Goal: Use online tool/utility: Utilize a website feature to perform a specific function

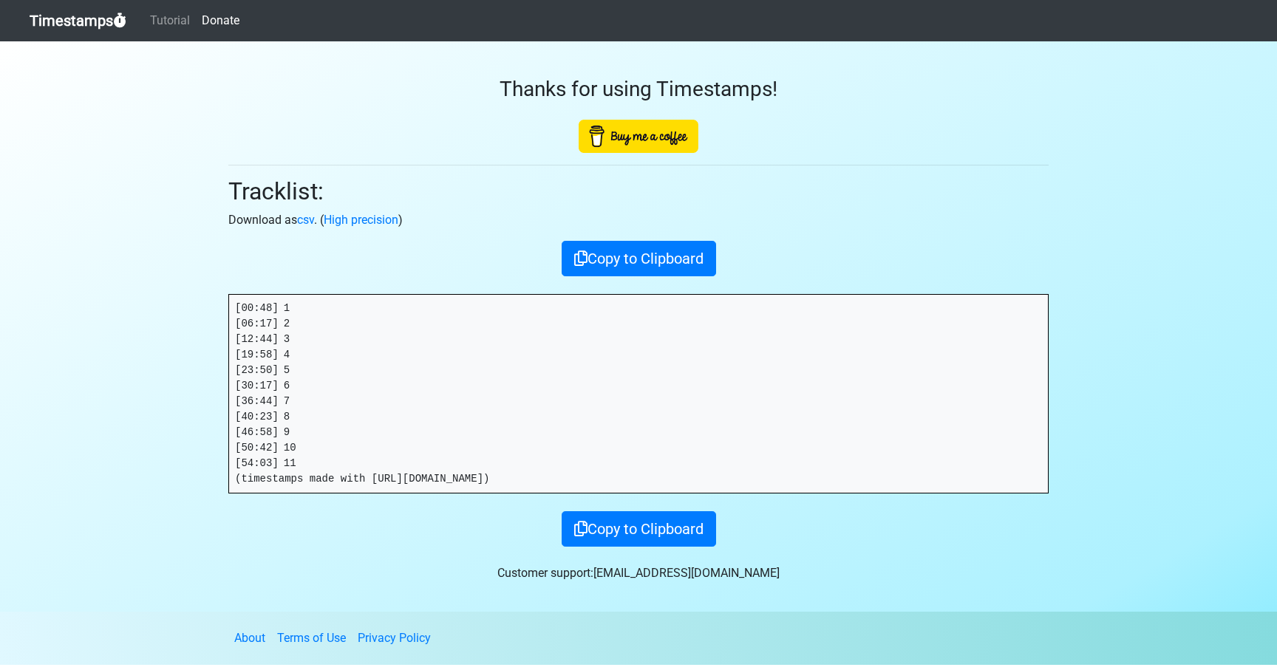
click at [67, 32] on link "Timestamps" at bounding box center [78, 21] width 97 height 30
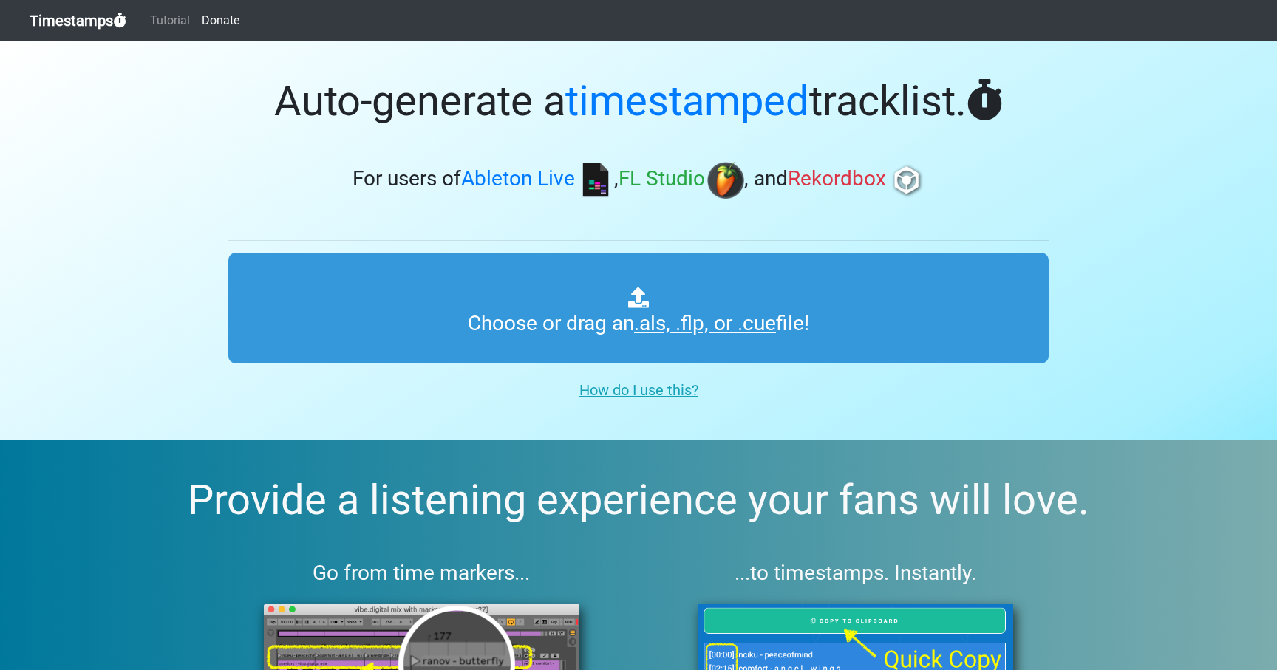
type input "C:\fakepath\OOO #65 (SIRIUS).als"
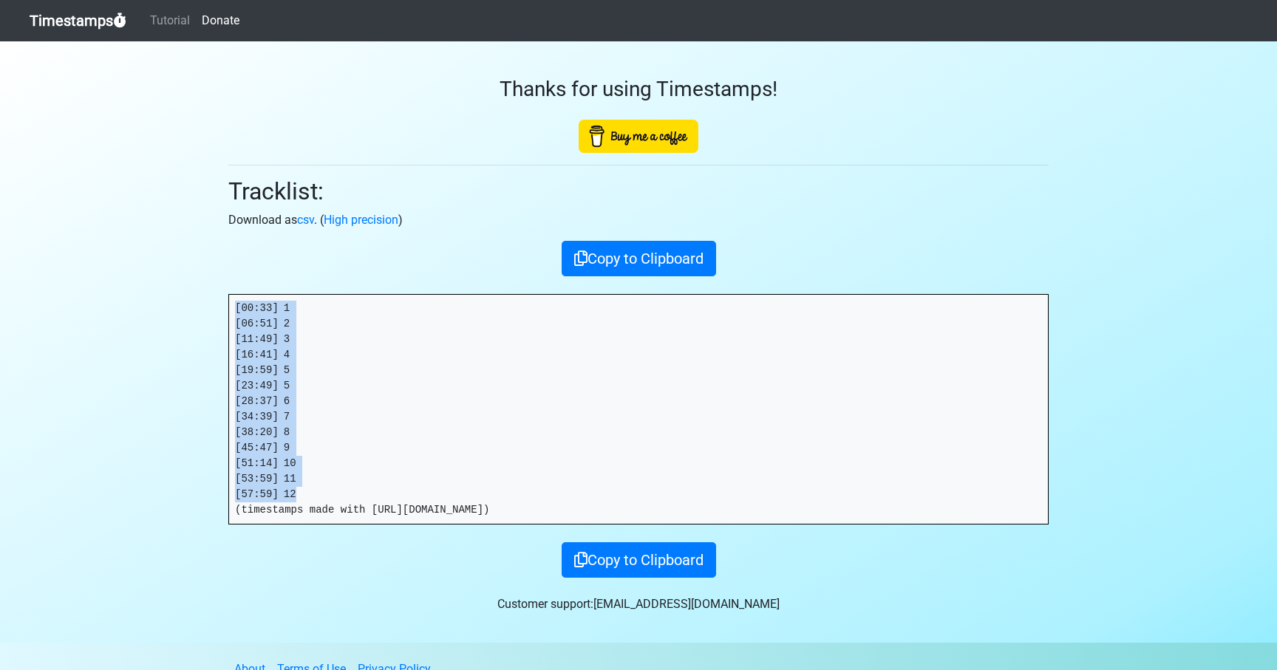
drag, startPoint x: 253, startPoint y: 430, endPoint x: 219, endPoint y: 287, distance: 146.5
click at [219, 287] on div "Thanks for using Timestamps! Tracklist: Download as csv . ( High precision ) Co…" at bounding box center [638, 309] width 842 height 537
copy pre "[00:33] 1 [06:51] 2 [11:49] 3 [16:41] 4 [19:59] 5 [23:49] 5 [28:37] 6 [34:39] 7…"
click at [86, 21] on link "Timestamps" at bounding box center [78, 21] width 97 height 30
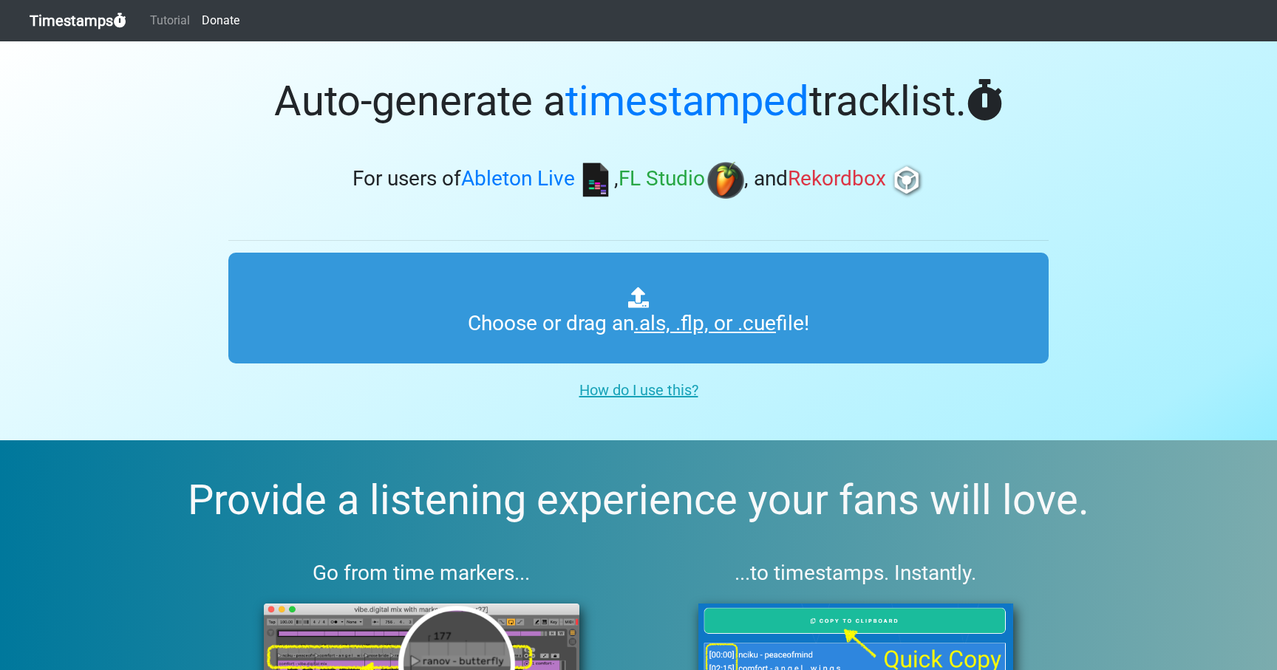
type input "C:\fakepath\OOO #65 (SIRIUS).als"
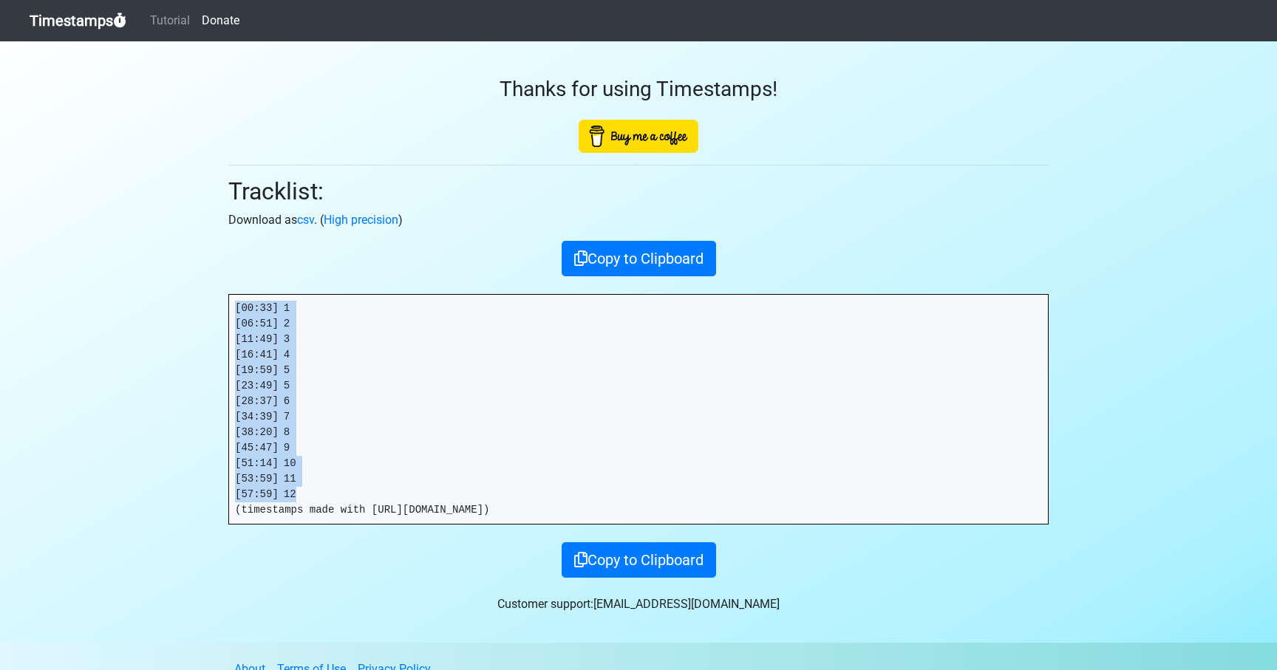
drag, startPoint x: 305, startPoint y: 494, endPoint x: 228, endPoint y: 290, distance: 218.7
click at [228, 290] on div "Thanks for using Timestamps! Tracklist: Download as csv . ( High precision ) Co…" at bounding box center [638, 309] width 842 height 537
copy pre "[00:33] 1 [06:51] 2 [11:49] 3 [16:41] 4 [19:59] 5 [23:49] 5 [28:37] 6 [34:39] 7…"
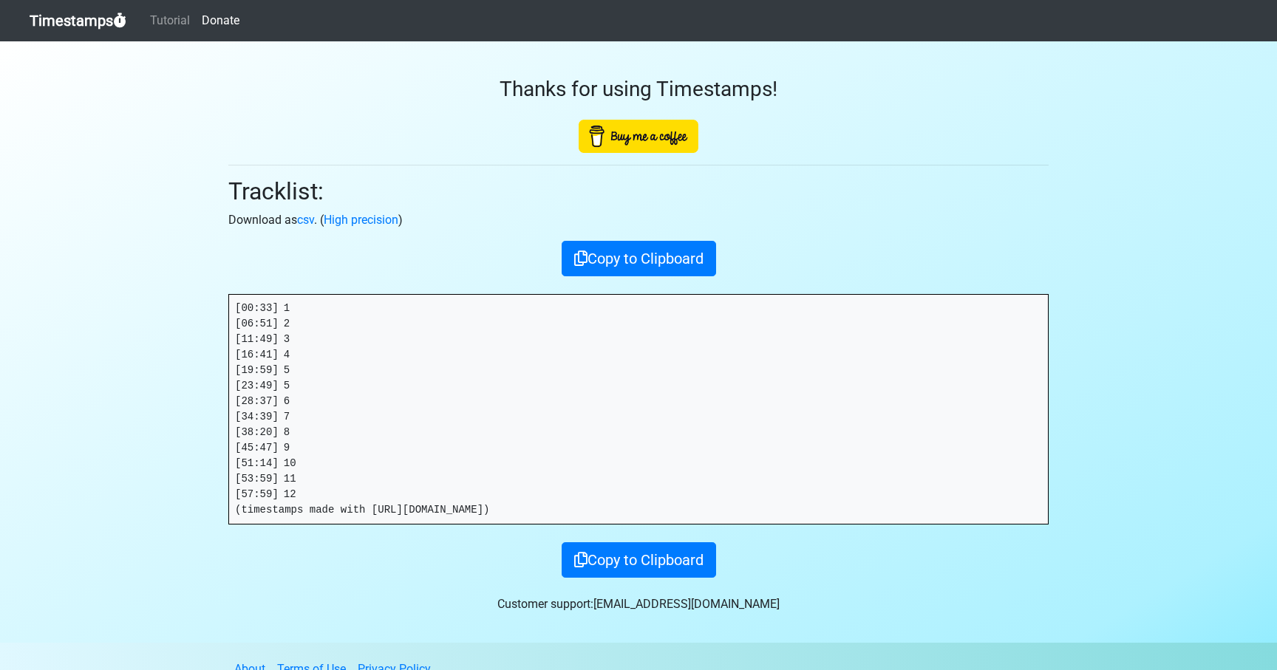
click at [57, 51] on section "Thanks for using Timestamps! Tracklist: Download as csv . ( High precision ) Co…" at bounding box center [638, 342] width 1277 height 602
click at [60, 28] on link "Timestamps" at bounding box center [78, 21] width 97 height 30
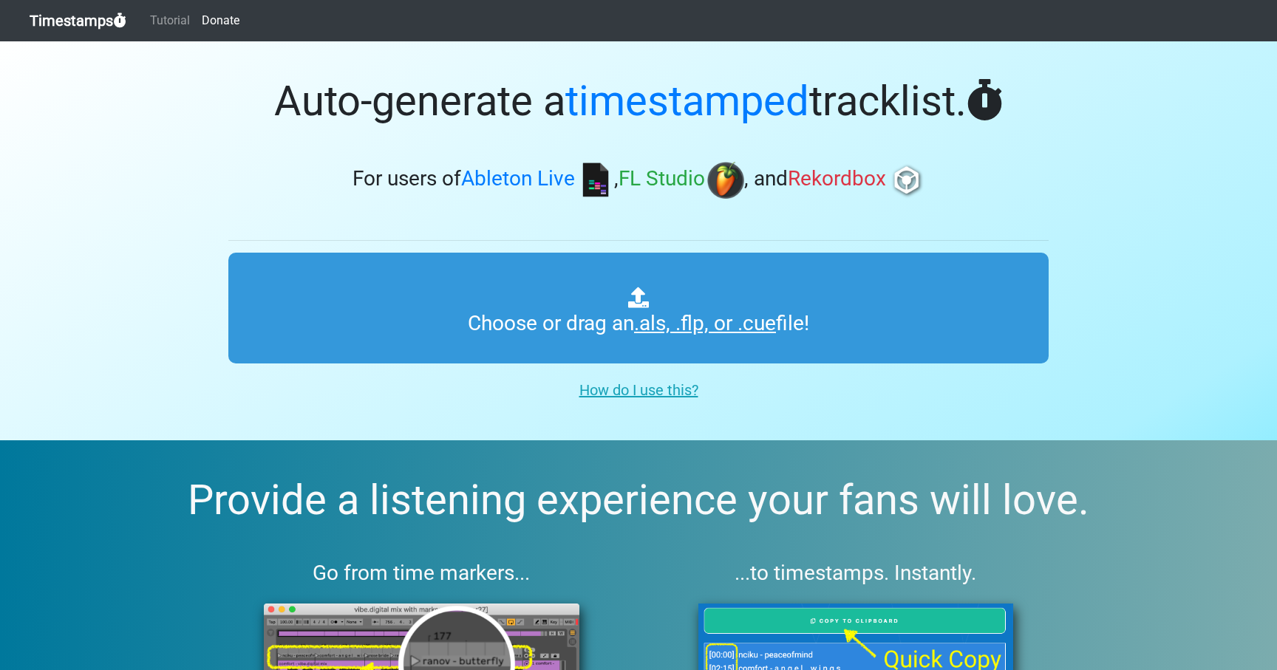
type input "C:\fakepath\OOO #65 (SIRIUS).als"
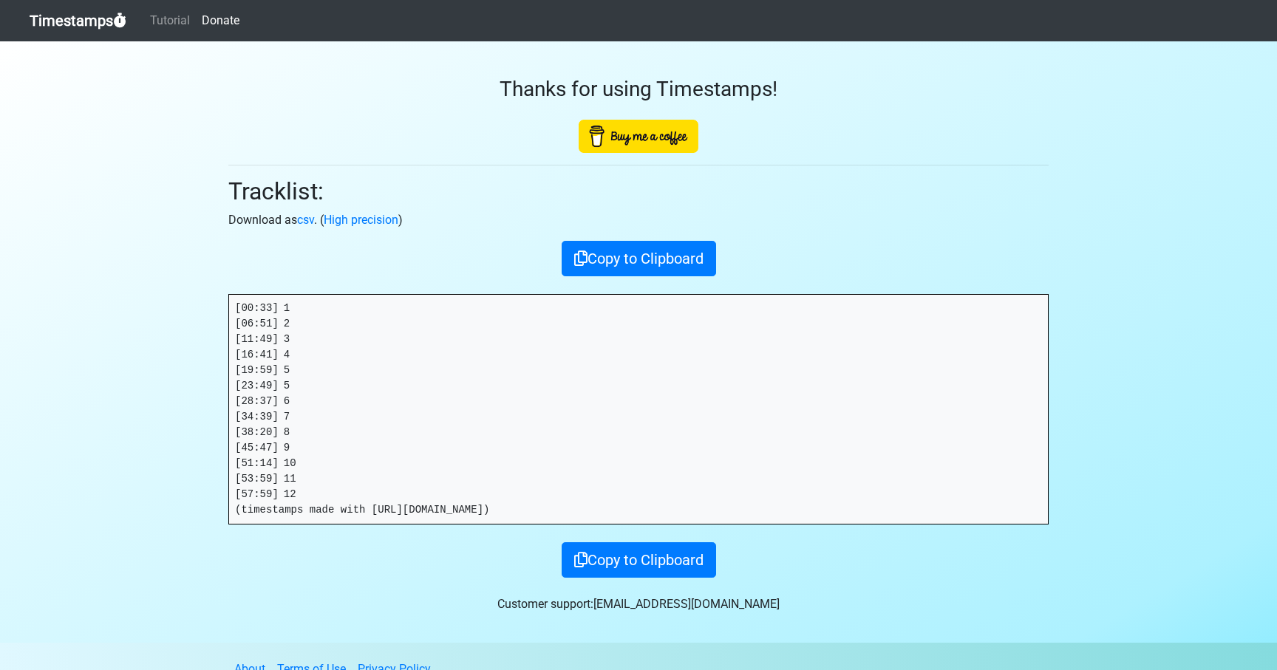
click at [87, 23] on link "Timestamps" at bounding box center [78, 21] width 97 height 30
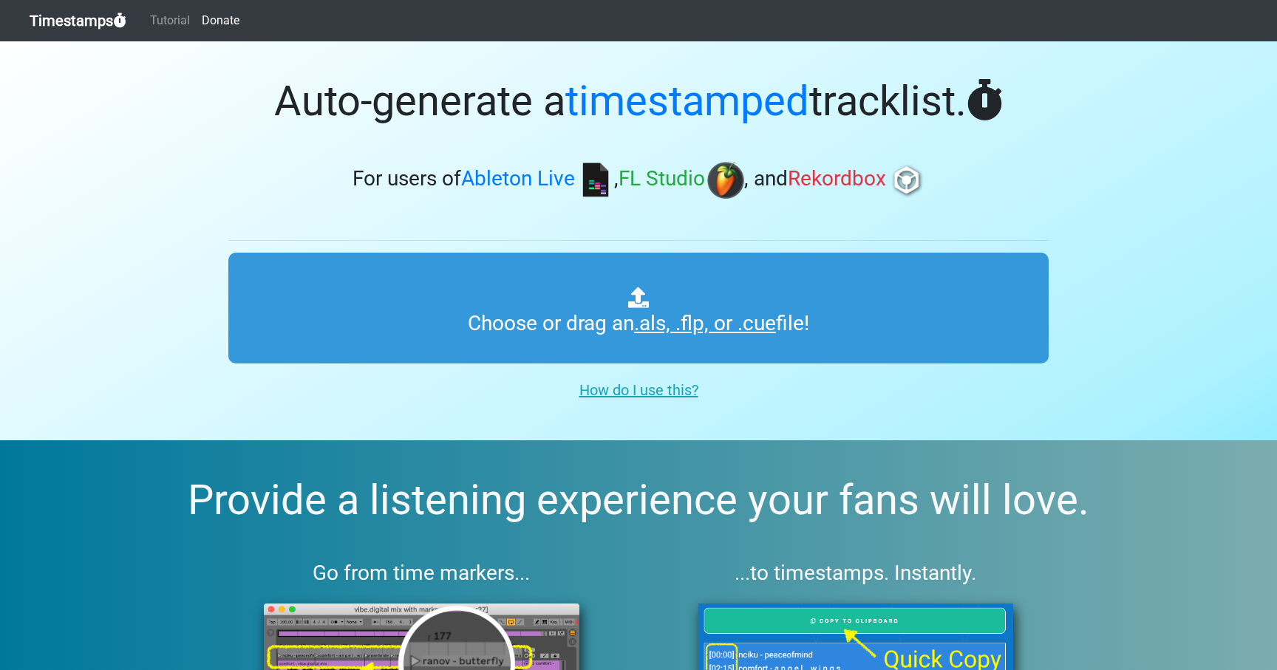
type input "C:\fakepath\OOO #65 (SIRIUS).als"
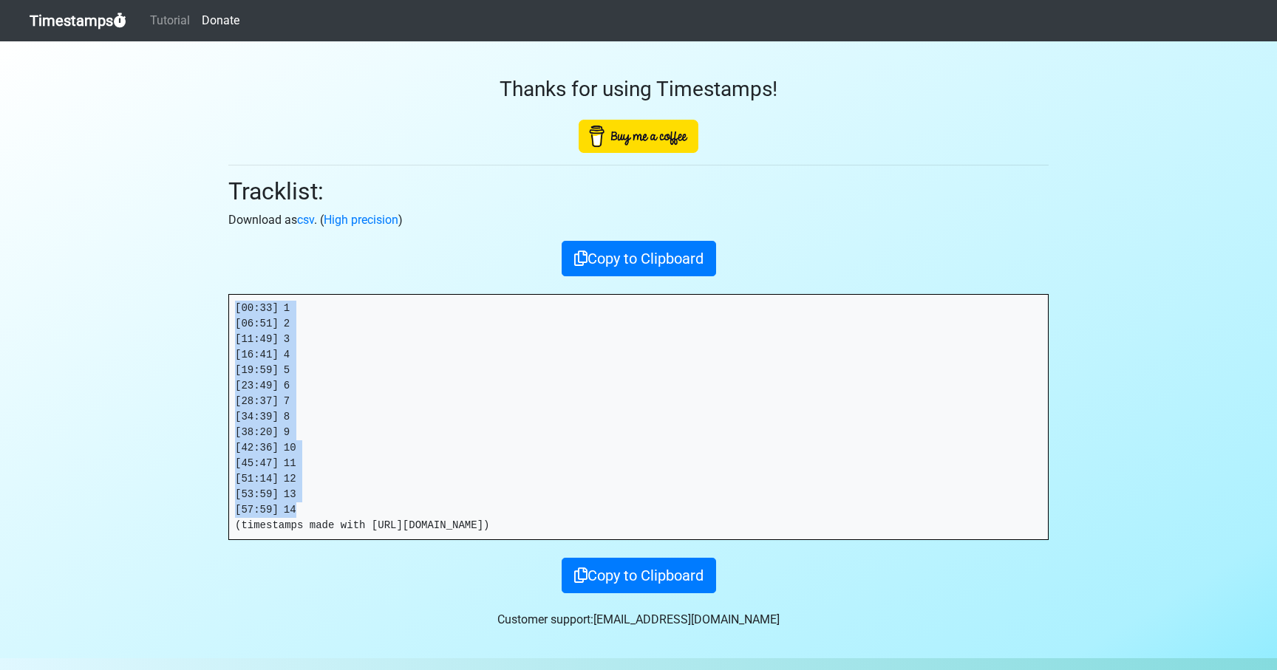
drag, startPoint x: 300, startPoint y: 513, endPoint x: 218, endPoint y: 308, distance: 220.5
click at [218, 308] on div "Thanks for using Timestamps! Tracklist: Download as csv . ( High precision ) Co…" at bounding box center [638, 317] width 842 height 552
copy pre "[00:33] 1 [06:51] 2 [11:49] 3 [16:41] 4 [19:59] 5 [23:49] 6 [28:37] 7 [34:39] 8…"
